Goal: Task Accomplishment & Management: Complete application form

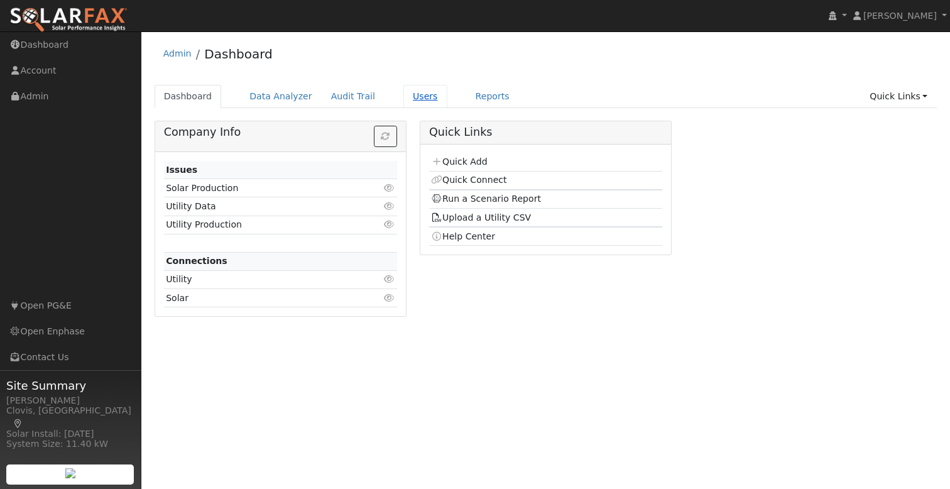
click at [408, 100] on link "Users" at bounding box center [425, 96] width 44 height 23
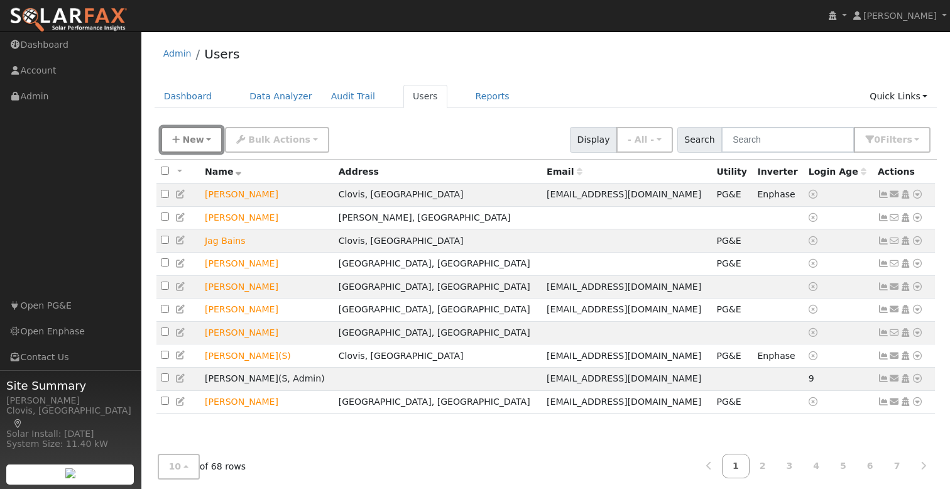
click at [192, 143] on span "New" at bounding box center [192, 139] width 21 height 10
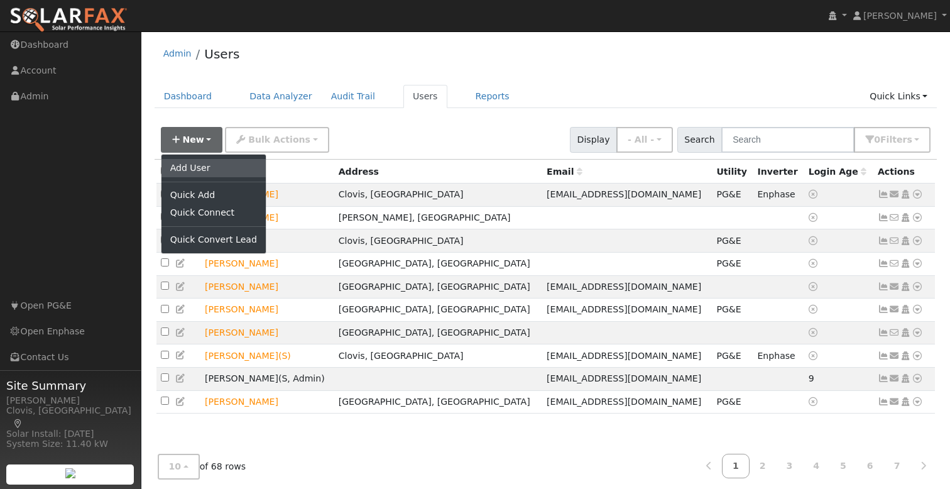
drag, startPoint x: 202, startPoint y: 167, endPoint x: 381, endPoint y: 165, distance: 179.6
click at [202, 167] on link "Add User" at bounding box center [213, 168] width 104 height 18
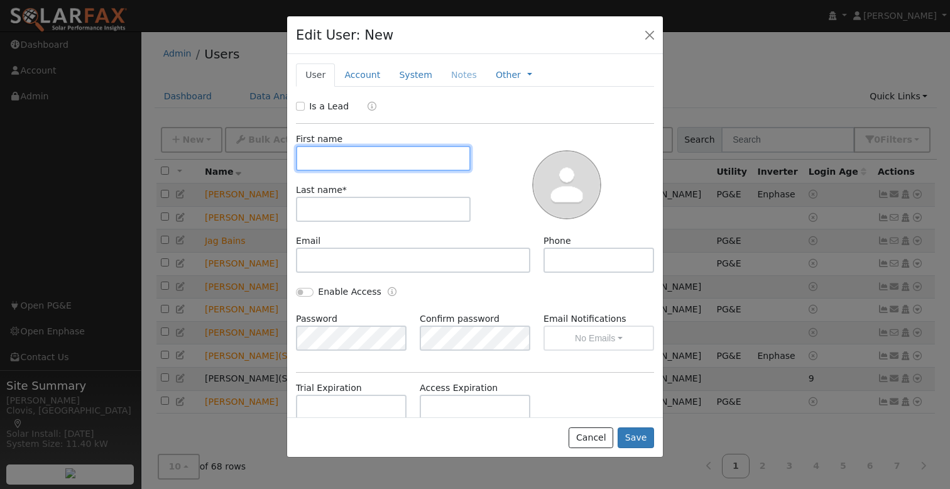
click at [393, 156] on input "text" at bounding box center [383, 158] width 175 height 25
type input "[PERSON_NAME]"
click at [300, 104] on input "Is a Lead" at bounding box center [300, 106] width 9 height 9
checkbox input "true"
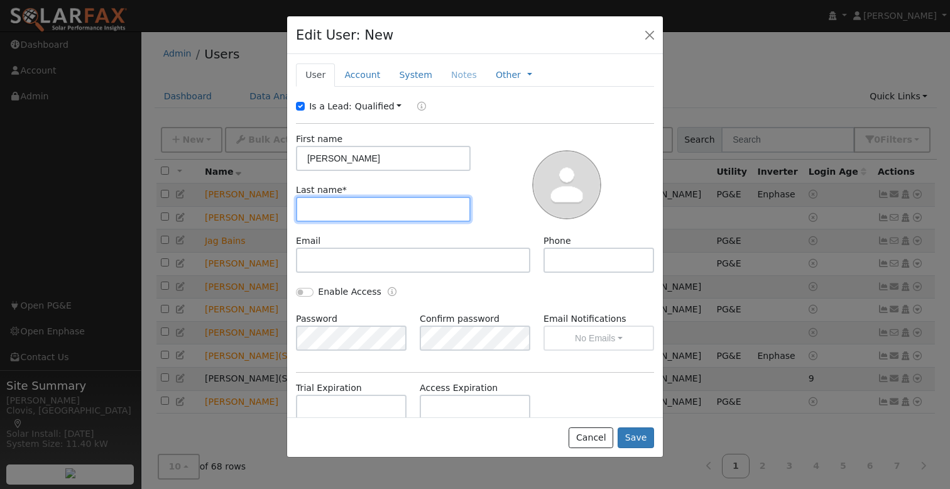
click at [375, 202] on input "text" at bounding box center [383, 209] width 175 height 25
type input "[PERSON_NAME]"
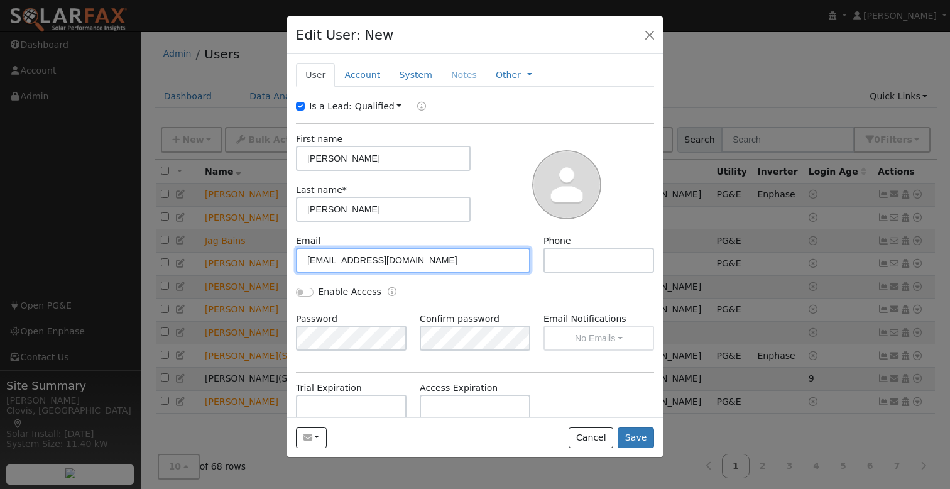
type input "[EMAIL_ADDRESS][DOMAIN_NAME]"
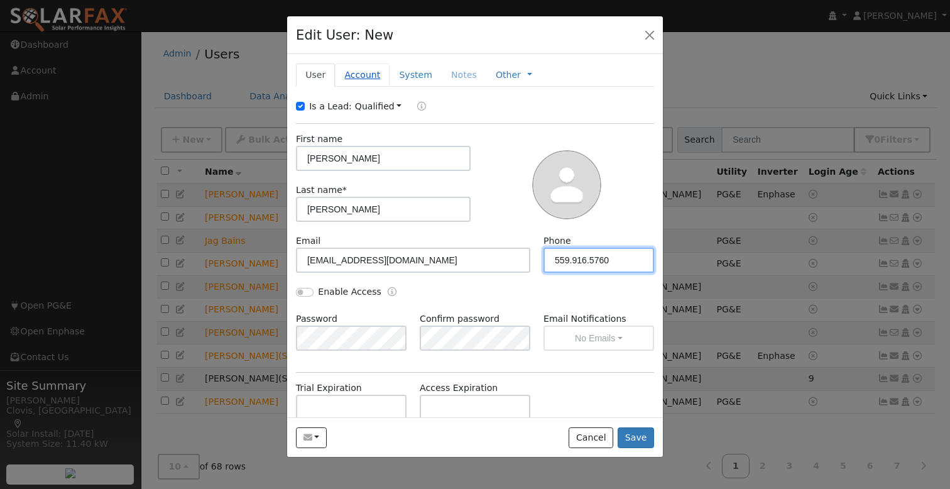
type input "559.916.5760"
click at [367, 77] on link "Account" at bounding box center [362, 74] width 55 height 23
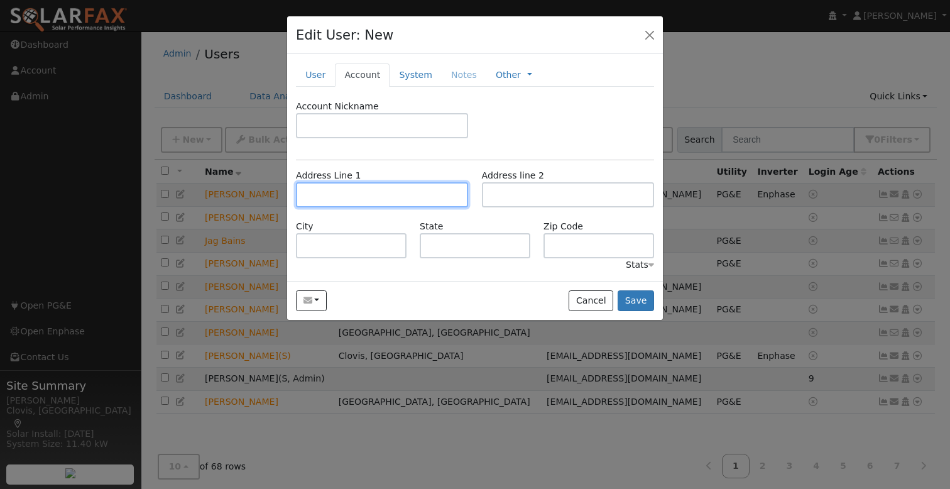
click at [392, 183] on input "text" at bounding box center [382, 194] width 172 height 25
click at [482, 149] on div "Account Nickname" at bounding box center [475, 125] width 371 height 51
click at [380, 198] on input "text" at bounding box center [382, 194] width 172 height 25
click at [417, 172] on div "Address Line 1" at bounding box center [382, 188] width 185 height 38
click at [389, 195] on input "text" at bounding box center [382, 194] width 172 height 25
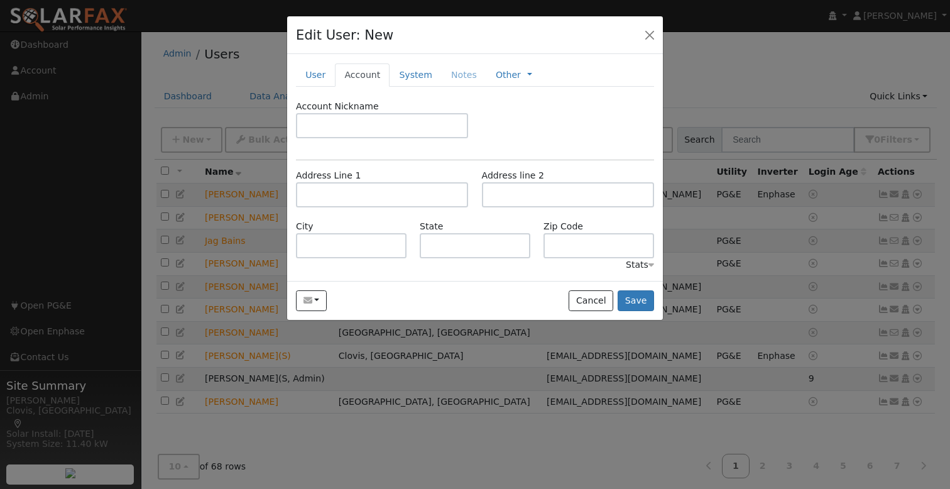
click at [426, 149] on div "Account Nickname" at bounding box center [475, 125] width 371 height 51
drag, startPoint x: 398, startPoint y: 188, endPoint x: 418, endPoint y: 195, distance: 21.3
click at [398, 188] on input "text" at bounding box center [382, 194] width 172 height 25
click at [470, 158] on div "Account Nickname Address Line 1 Address line 2 City State Zip Code Stats" at bounding box center [475, 186] width 358 height 172
click at [402, 187] on input "text" at bounding box center [382, 194] width 172 height 25
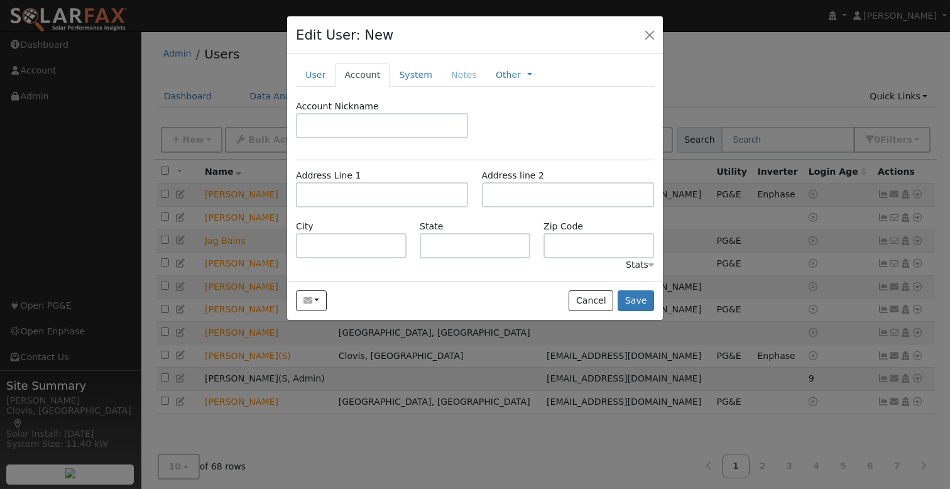
drag, startPoint x: 441, startPoint y: 157, endPoint x: 410, endPoint y: 181, distance: 38.9
click at [442, 157] on div "Account Nickname Address Line 1 Address line 2 City State Zip Code Stats" at bounding box center [475, 186] width 358 height 172
click at [380, 196] on input "text" at bounding box center [382, 194] width 172 height 25
click at [404, 171] on div "Address Line 1" at bounding box center [382, 188] width 185 height 38
drag, startPoint x: 371, startPoint y: 195, endPoint x: 418, endPoint y: 175, distance: 50.6
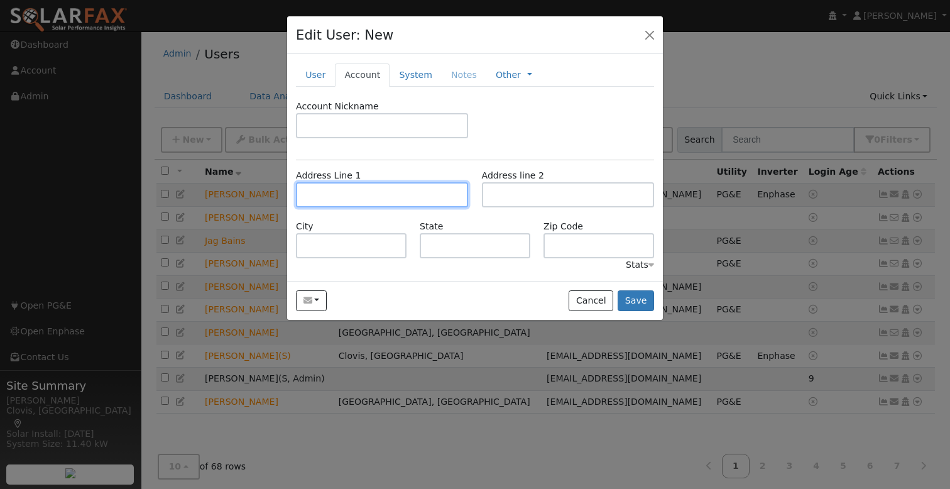
click at [372, 194] on input "text" at bounding box center [382, 194] width 172 height 25
drag, startPoint x: 414, startPoint y: 165, endPoint x: 370, endPoint y: 193, distance: 52.6
click at [414, 166] on div "Account Nickname Address Line 1 Address line 2 City State Zip Code Stats" at bounding box center [475, 186] width 358 height 172
click at [367, 200] on input "text" at bounding box center [382, 194] width 172 height 25
click at [396, 176] on div "Address Line 1" at bounding box center [382, 188] width 185 height 38
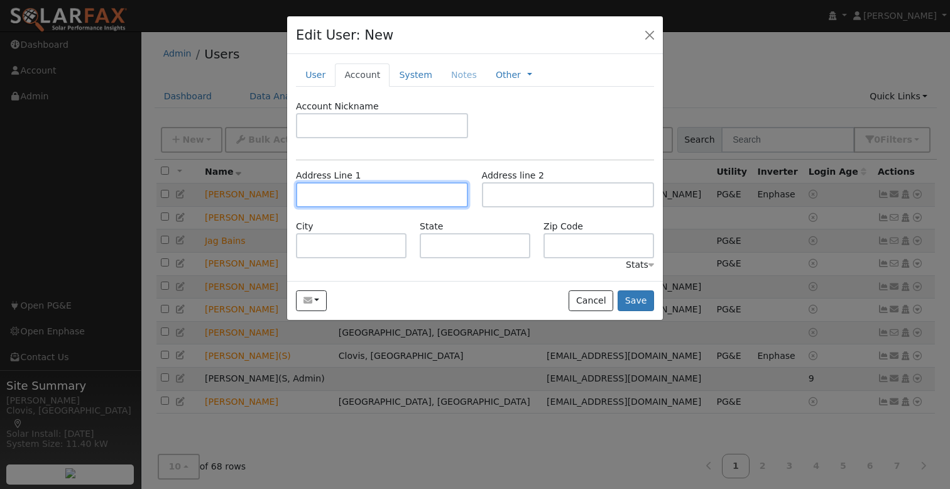
click at [389, 193] on input "text" at bounding box center [382, 194] width 172 height 25
type input "+"
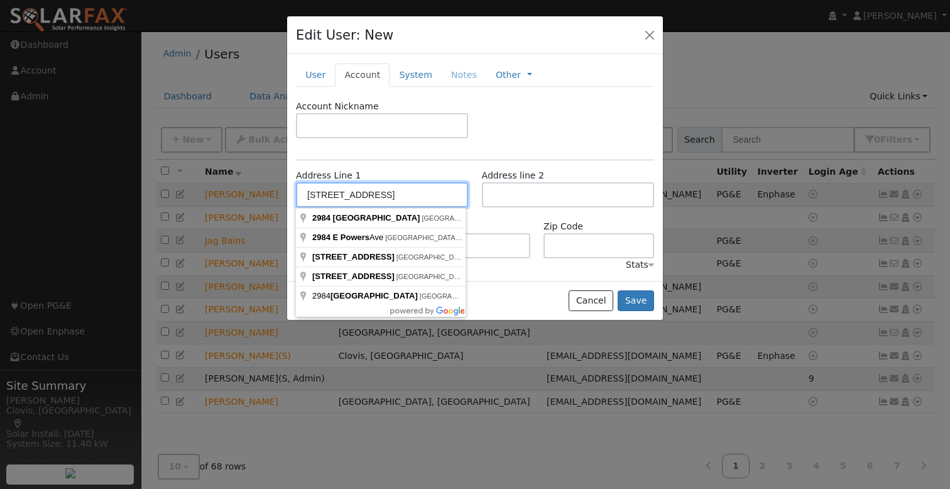
type input "[STREET_ADDRESS]"
type input "[GEOGRAPHIC_DATA]"
type input "CA"
type input "93720"
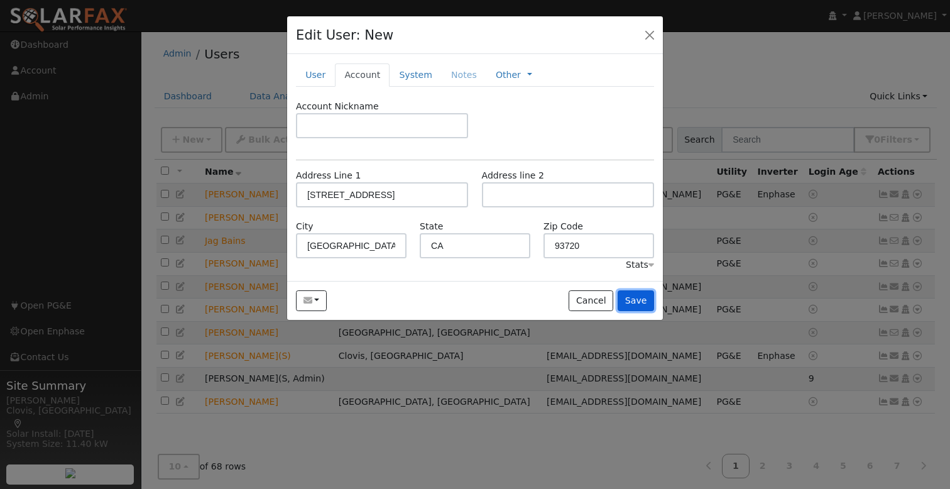
click at [644, 299] on button "Save" at bounding box center [635, 300] width 36 height 21
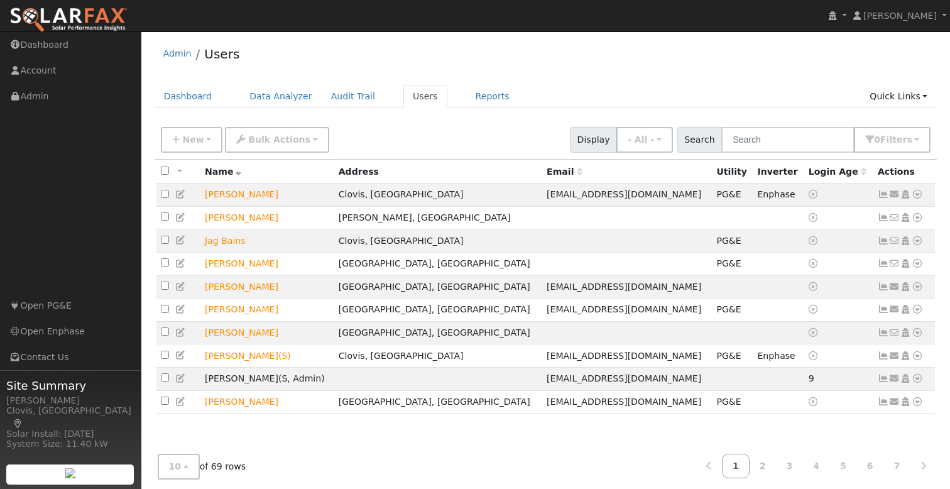
drag, startPoint x: 590, startPoint y: 77, endPoint x: 607, endPoint y: 78, distance: 17.0
click at [590, 77] on div "Admin Users Dashboard Data Analyzer Audit Trail Users Reports Quick Links Quick…" at bounding box center [546, 268] width 796 height 460
click at [807, 144] on input "text" at bounding box center [787, 140] width 133 height 26
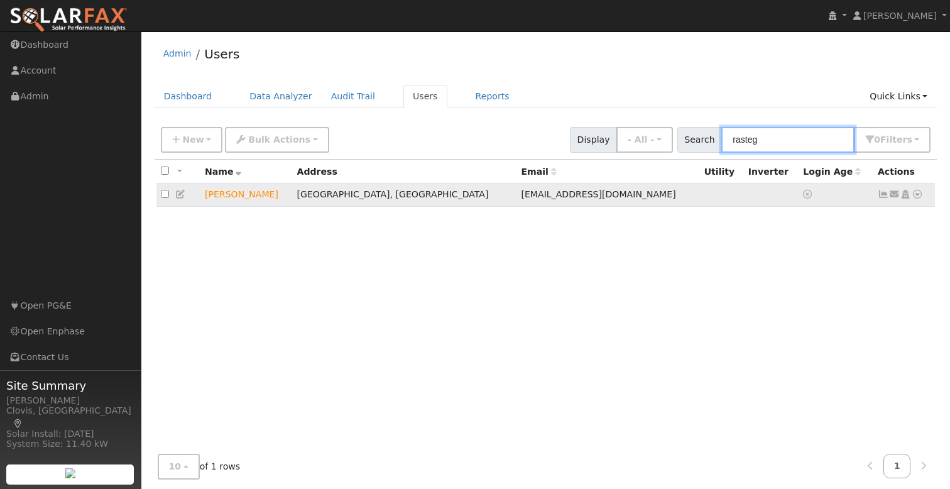
type input "rasteg"
click at [920, 195] on icon at bounding box center [916, 194] width 11 height 9
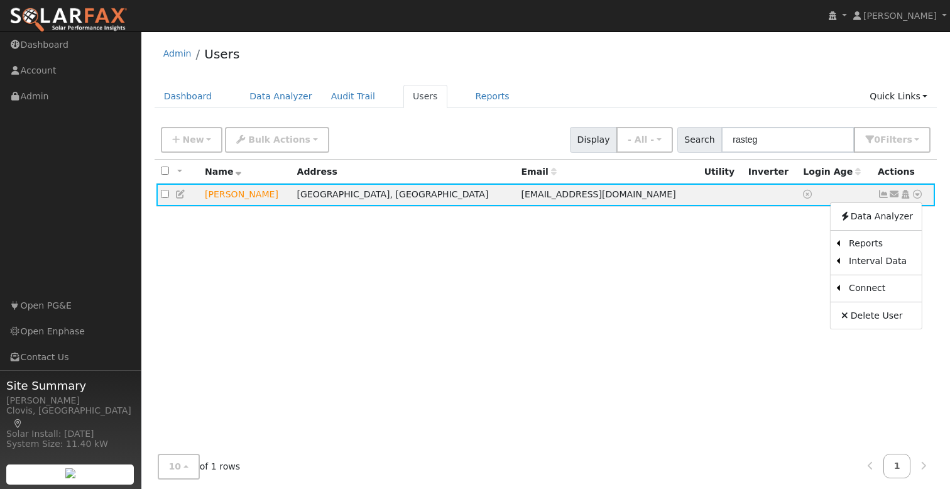
click at [0, 0] on link "Utility" at bounding box center [0, 0] width 0 height 0
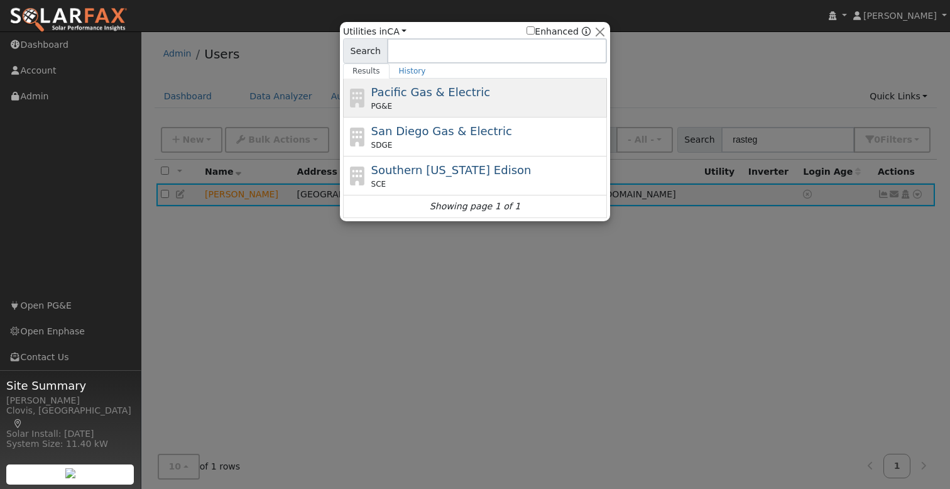
click at [460, 98] on span "Pacific Gas & Electric" at bounding box center [430, 91] width 119 height 13
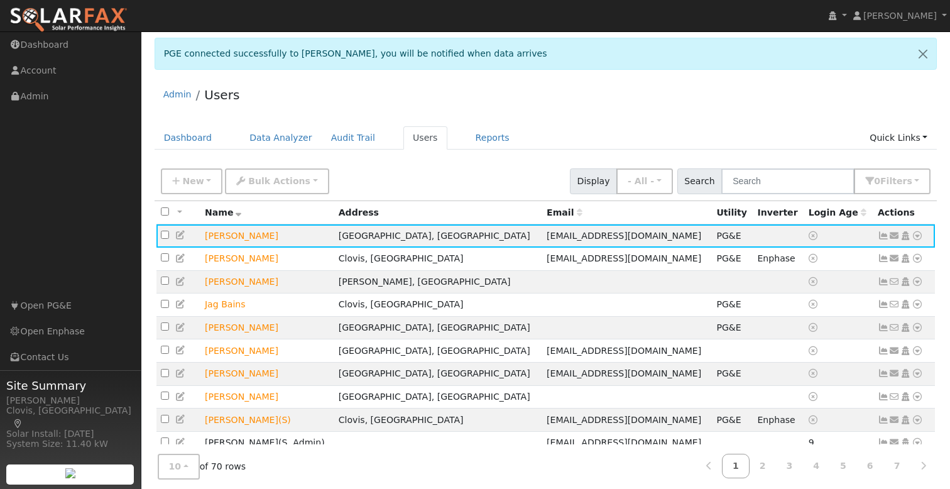
click at [542, 170] on div "New Add User Quick Add Quick Connect Quick Convert Lead Bulk Actions Send Email…" at bounding box center [545, 179] width 774 height 30
click at [523, 169] on div "New Add User Quick Add Quick Connect Quick Convert Lead Bulk Actions Send Email…" at bounding box center [545, 179] width 774 height 30
click at [598, 91] on div "Admin Users" at bounding box center [546, 98] width 783 height 38
click at [605, 129] on ul "Dashboard Data Analyzer Audit Trail Users Reports Quick Links Quick Add Quick C…" at bounding box center [546, 137] width 783 height 23
click at [646, 109] on div "Admin Users" at bounding box center [546, 98] width 783 height 38
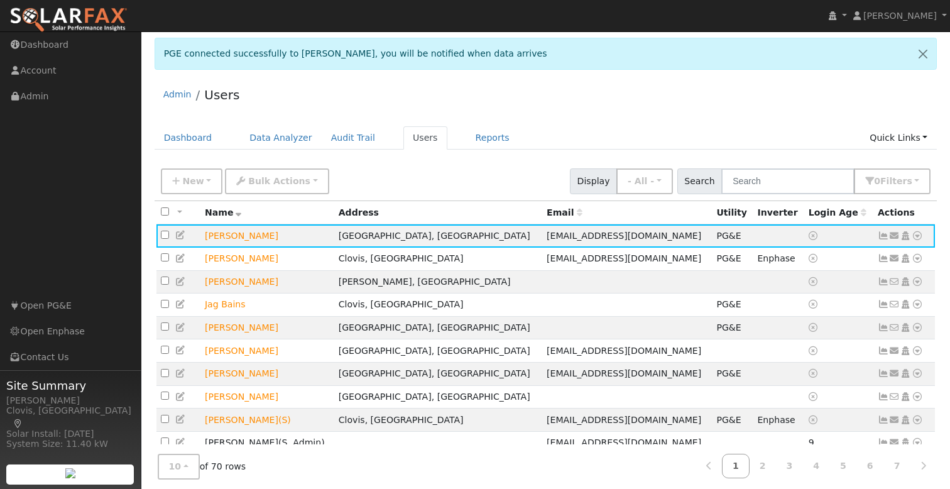
click at [667, 99] on div "Admin Users" at bounding box center [546, 98] width 783 height 38
click at [918, 233] on icon at bounding box center [916, 235] width 11 height 9
click at [252, 237] on td "[PERSON_NAME]" at bounding box center [267, 235] width 134 height 23
click at [241, 237] on td "[PERSON_NAME]" at bounding box center [267, 235] width 134 height 23
click at [180, 238] on icon at bounding box center [180, 235] width 11 height 9
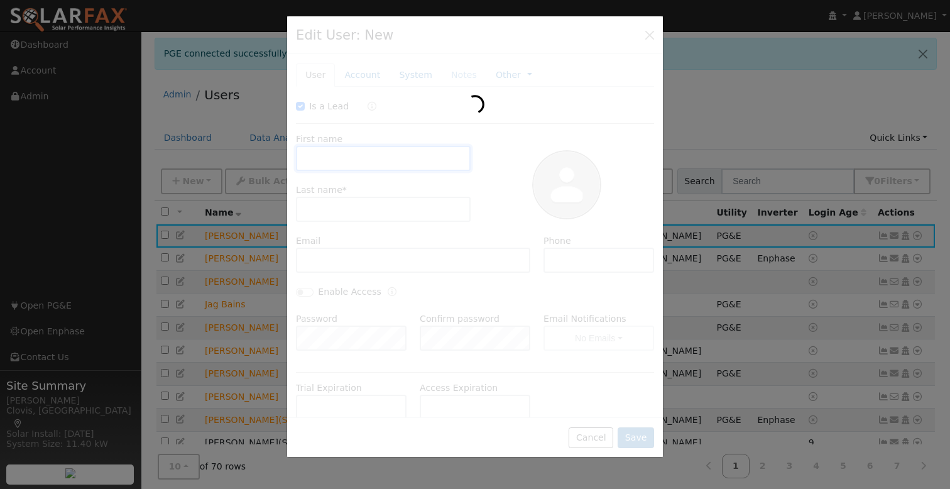
checkbox input "true"
type input "[PERSON_NAME]"
type input "[EMAIL_ADDRESS][DOMAIN_NAME]"
type input "559.916.5760"
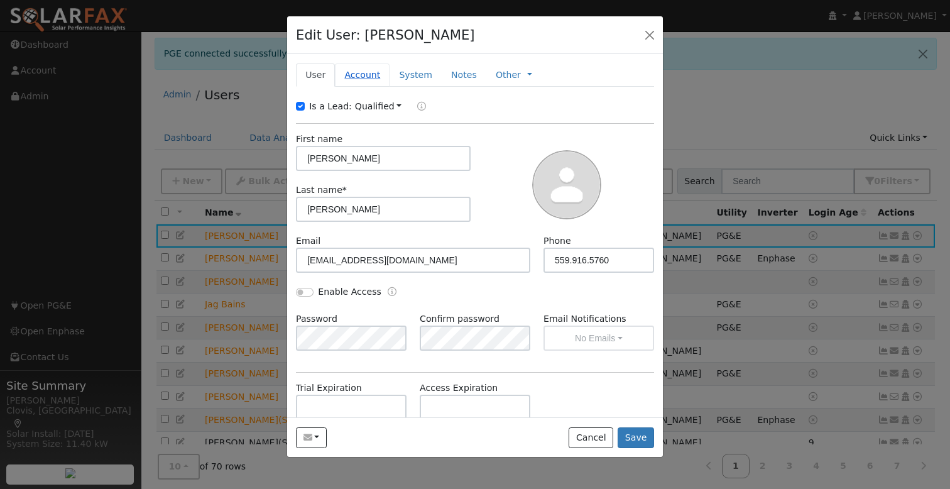
click at [362, 75] on link "Account" at bounding box center [362, 74] width 55 height 23
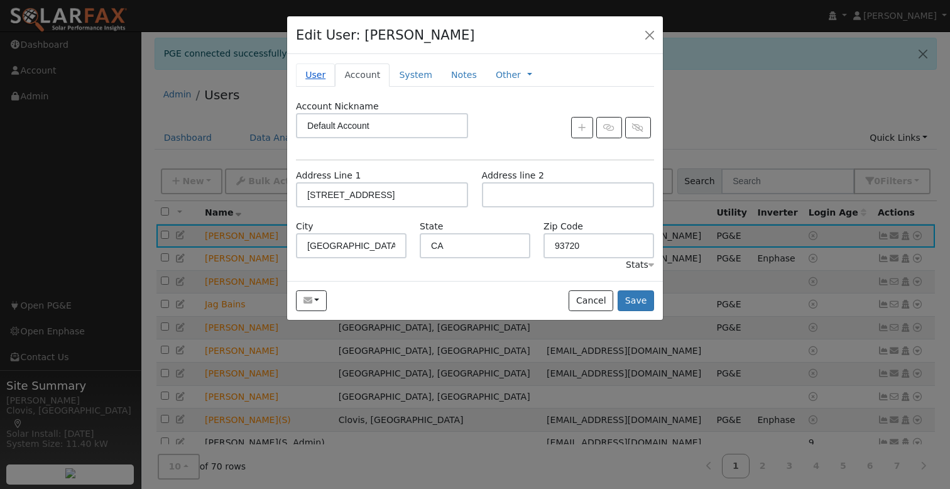
click at [315, 76] on link "User" at bounding box center [315, 74] width 39 height 23
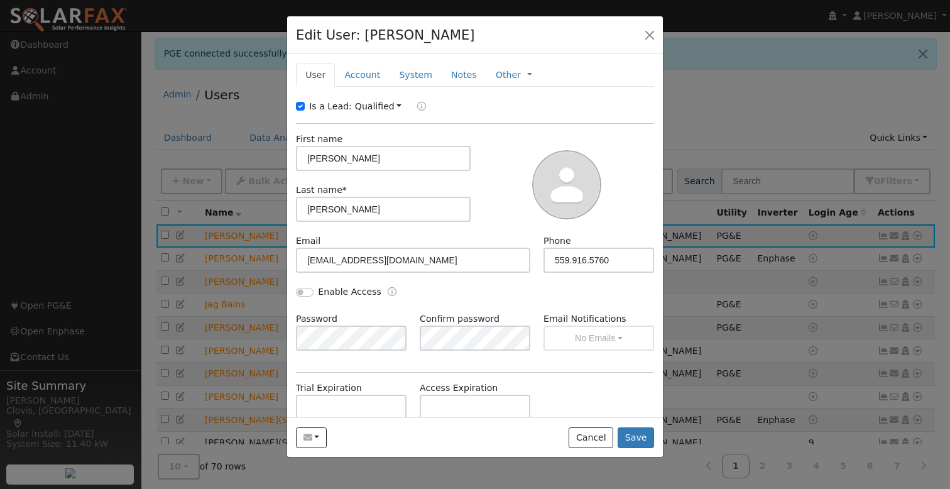
click at [602, 35] on div "Edit User: Sara Rastegar Default Account Default Account 2984 East Powers Avenu…" at bounding box center [475, 35] width 376 height 38
click at [648, 34] on button "button" at bounding box center [650, 35] width 18 height 18
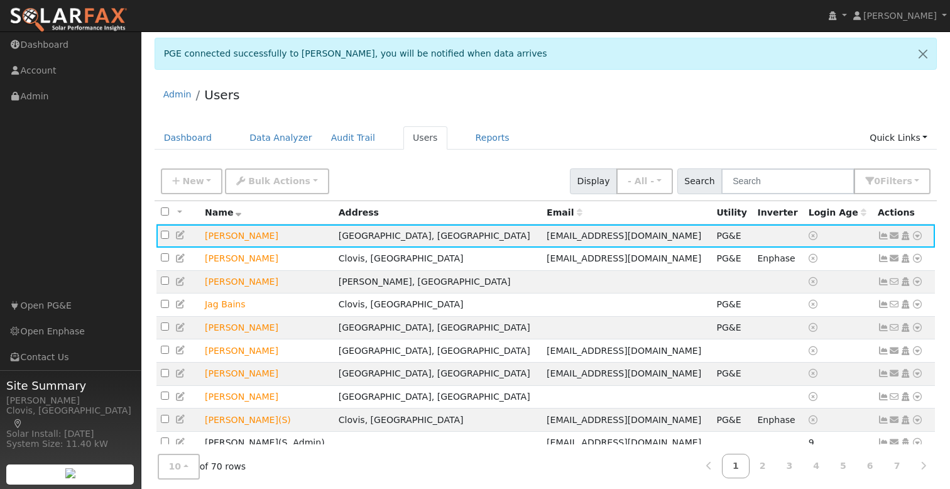
click at [658, 98] on div "Admin Users" at bounding box center [546, 98] width 783 height 38
click at [651, 82] on div "Admin Users" at bounding box center [546, 98] width 783 height 38
click at [715, 122] on div "Admin Users Dashboard Data Analyzer Audit Trail Users Reports Quick Links Quick…" at bounding box center [546, 309] width 796 height 460
click at [791, 104] on div "Admin Users" at bounding box center [546, 98] width 783 height 38
click at [686, 100] on div "Admin Users" at bounding box center [546, 98] width 783 height 38
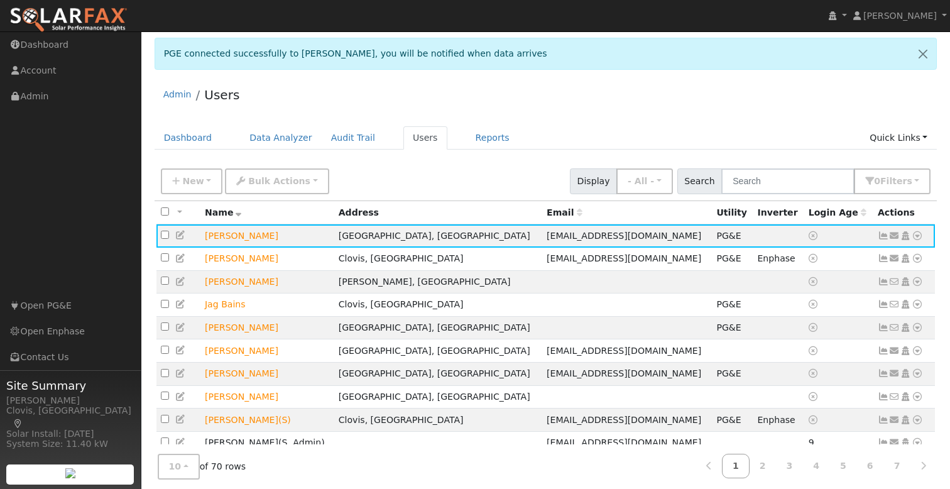
click at [678, 103] on div "Admin Users" at bounding box center [546, 98] width 783 height 38
drag, startPoint x: 639, startPoint y: 123, endPoint x: 627, endPoint y: 120, distance: 12.3
click at [637, 122] on div "Admin Users Dashboard Data Analyzer Audit Trail Users Reports Quick Links Quick…" at bounding box center [546, 309] width 796 height 460
